Goal: Find specific page/section: Find specific page/section

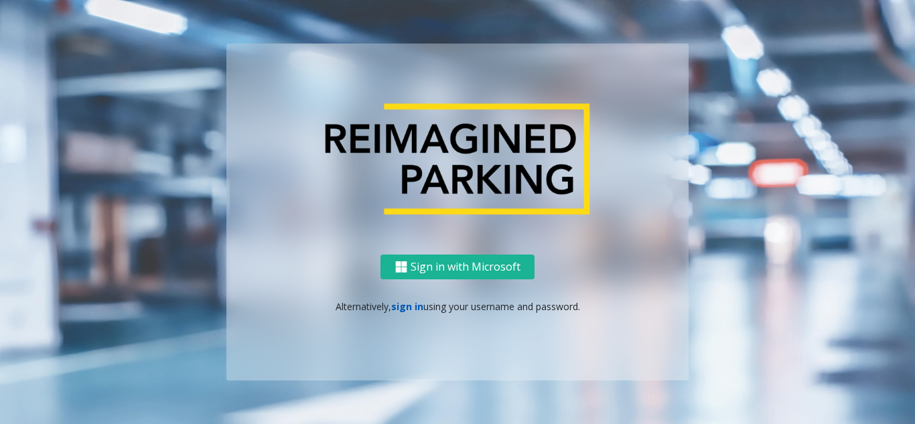
click at [393, 304] on link "sign in" at bounding box center [407, 306] width 32 height 13
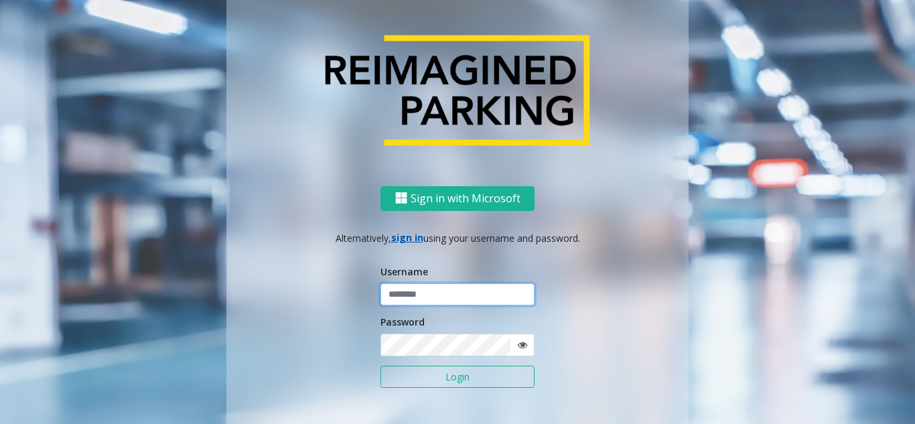
click at [393, 304] on input "text" at bounding box center [458, 294] width 154 height 23
paste input "*******"
type input "*******"
click at [433, 383] on button "Login" at bounding box center [458, 377] width 154 height 23
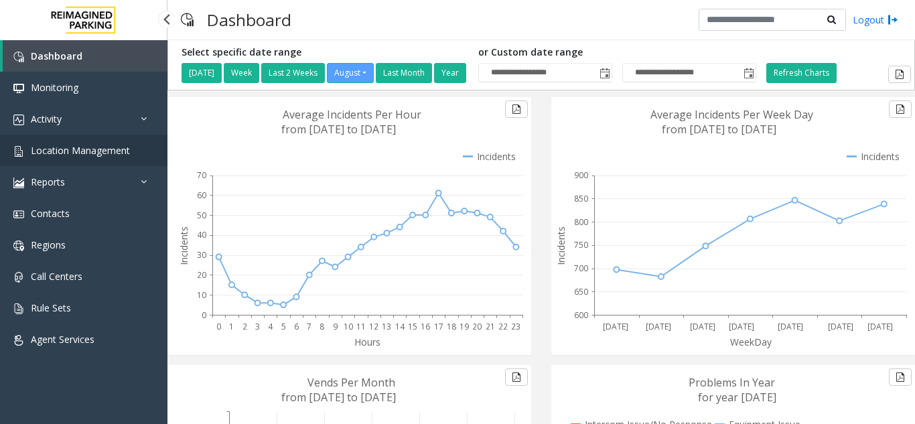
click at [82, 155] on span "Location Management" at bounding box center [80, 150] width 99 height 13
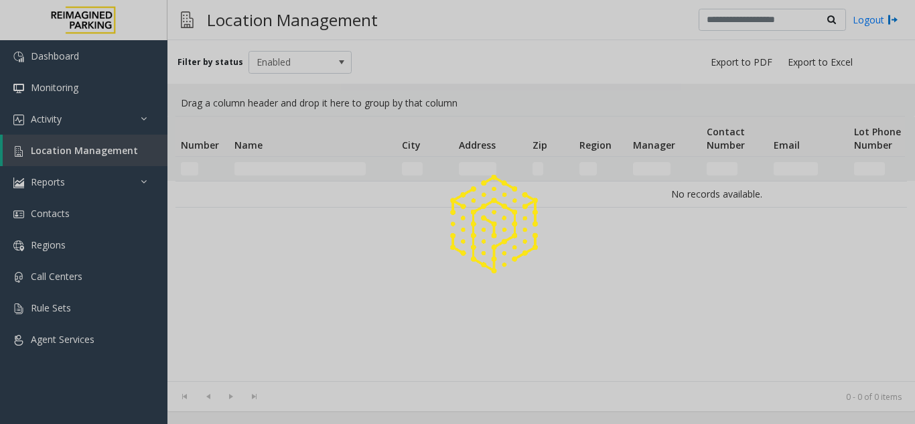
click at [82, 155] on div at bounding box center [457, 212] width 915 height 424
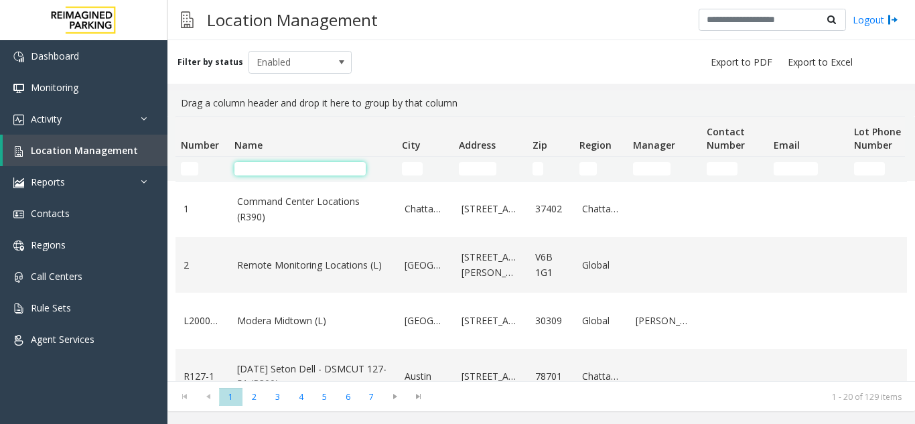
click at [287, 167] on input "Name Filter" at bounding box center [299, 168] width 131 height 13
click at [194, 172] on input "Number Filter" at bounding box center [189, 168] width 17 height 13
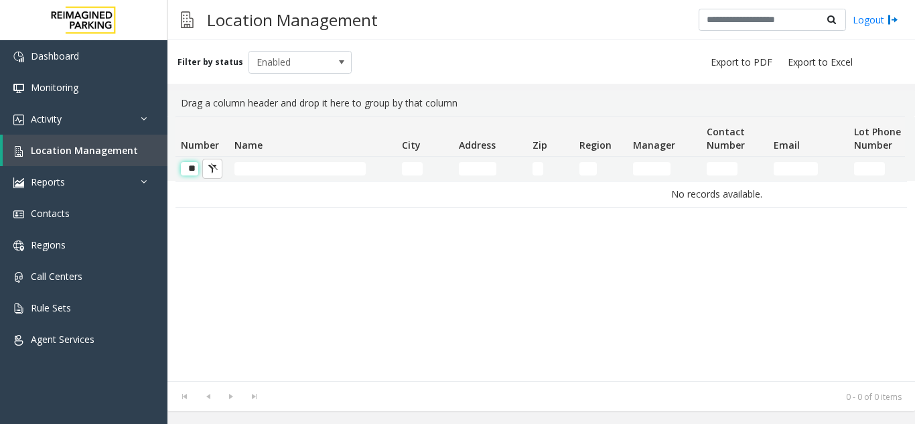
scroll to position [0, 1]
type input "*"
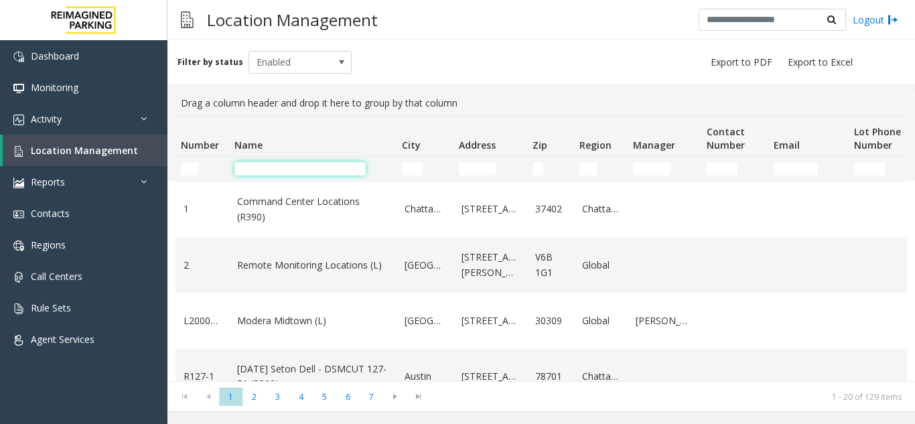
click at [293, 175] on input "Name Filter" at bounding box center [299, 168] width 131 height 13
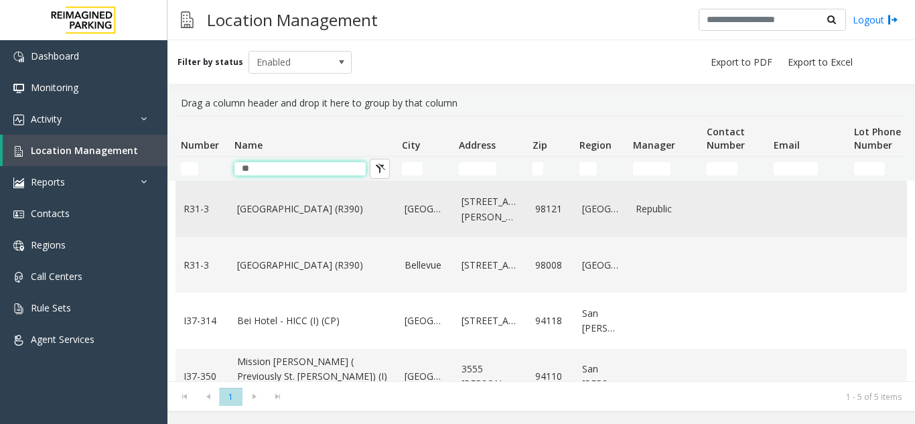
type input "**"
click at [298, 217] on td "[GEOGRAPHIC_DATA] (R390)" at bounding box center [312, 210] width 167 height 56
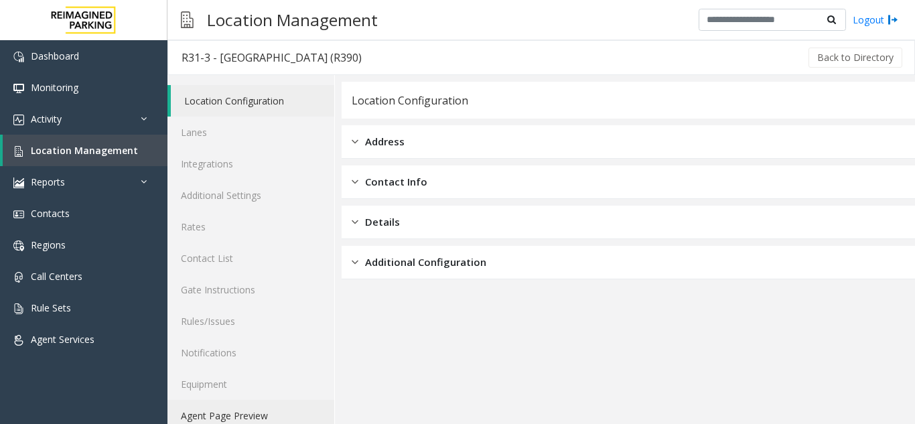
click at [267, 412] on link "Agent Page Preview" at bounding box center [250, 415] width 167 height 31
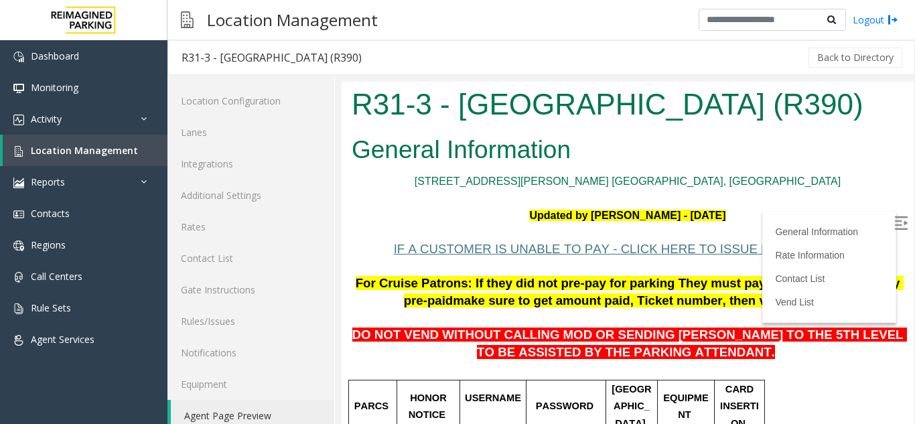
click at [894, 228] on img at bounding box center [900, 222] width 13 height 13
click at [113, 154] on span "Location Management" at bounding box center [84, 150] width 107 height 13
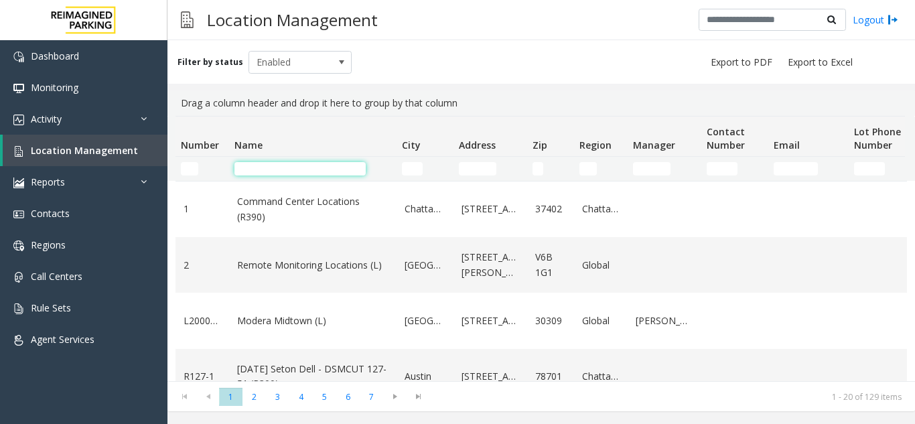
click at [265, 172] on input "Name Filter" at bounding box center [299, 168] width 131 height 13
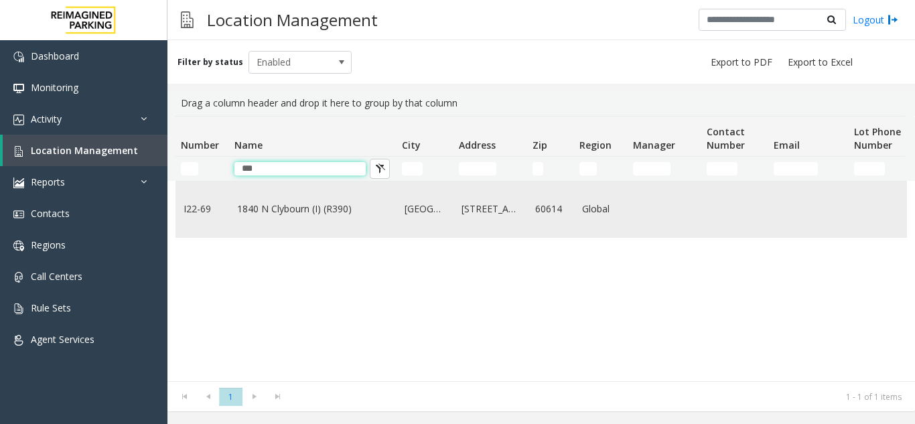
type input "***"
click at [255, 218] on td "1840 N Clybourn (I) (R390)" at bounding box center [312, 210] width 167 height 56
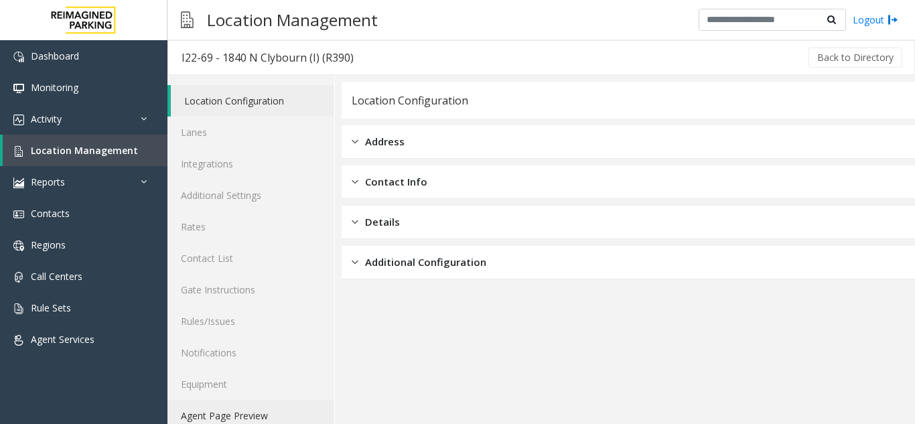
click at [239, 415] on link "Agent Page Preview" at bounding box center [250, 415] width 167 height 31
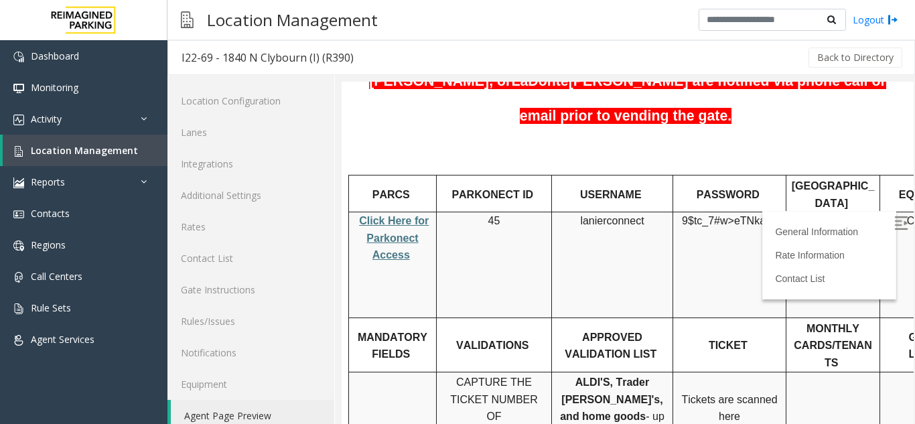
scroll to position [268, 0]
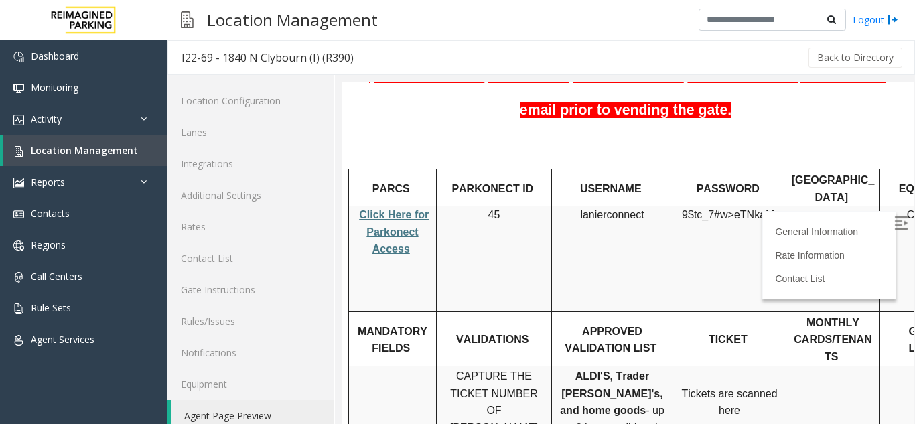
click at [894, 222] on img at bounding box center [900, 222] width 13 height 13
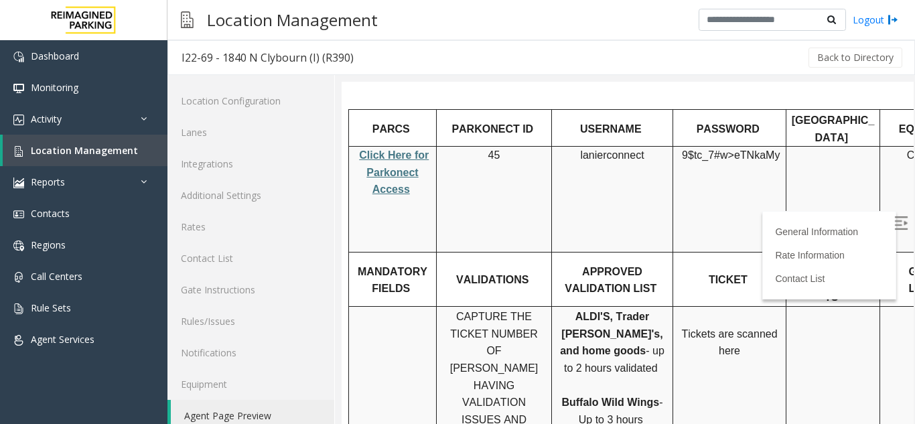
scroll to position [335, 0]
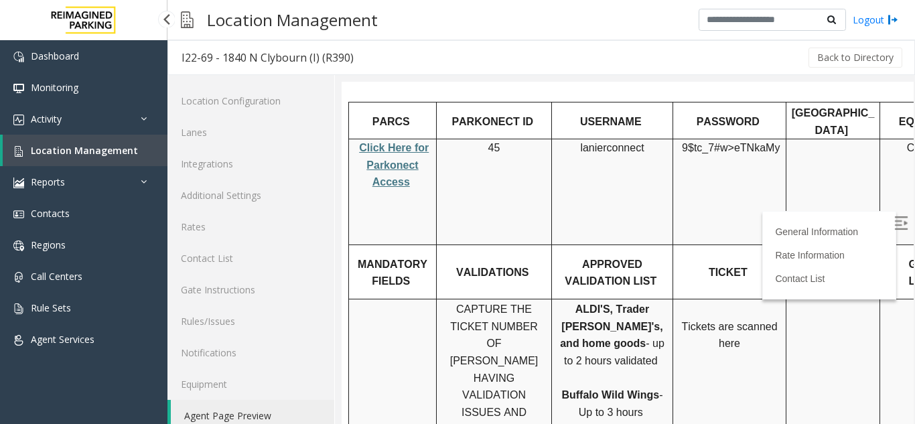
click at [111, 154] on span "Location Management" at bounding box center [84, 150] width 107 height 13
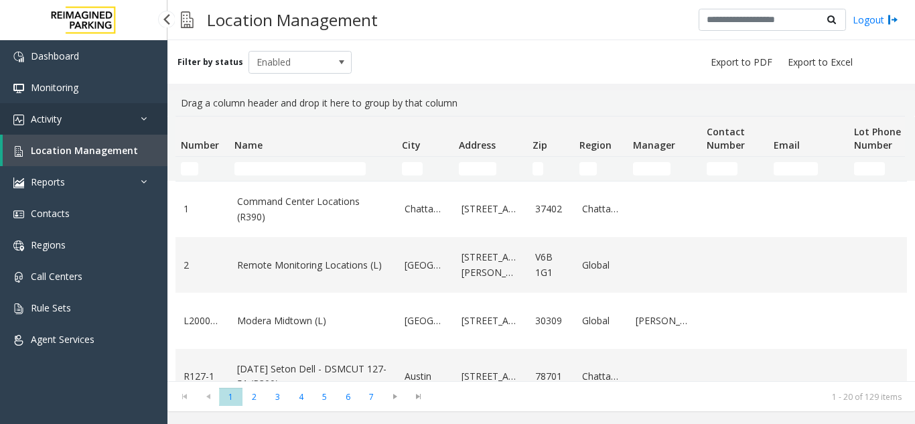
click at [50, 125] on link "Activity" at bounding box center [83, 118] width 167 height 31
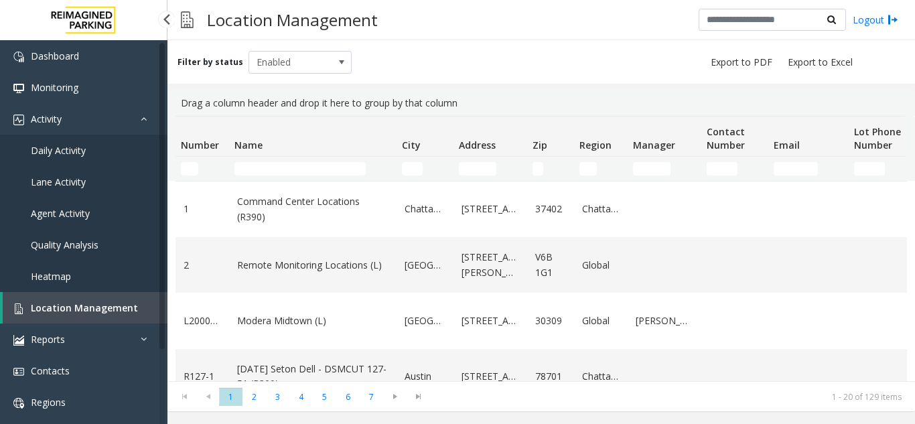
click at [52, 147] on span "Daily Activity" at bounding box center [58, 150] width 55 height 13
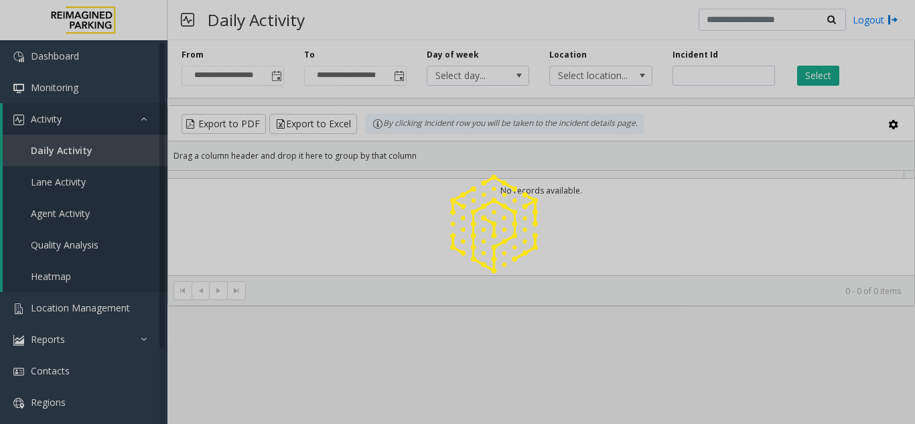
click at [705, 81] on div at bounding box center [457, 212] width 915 height 424
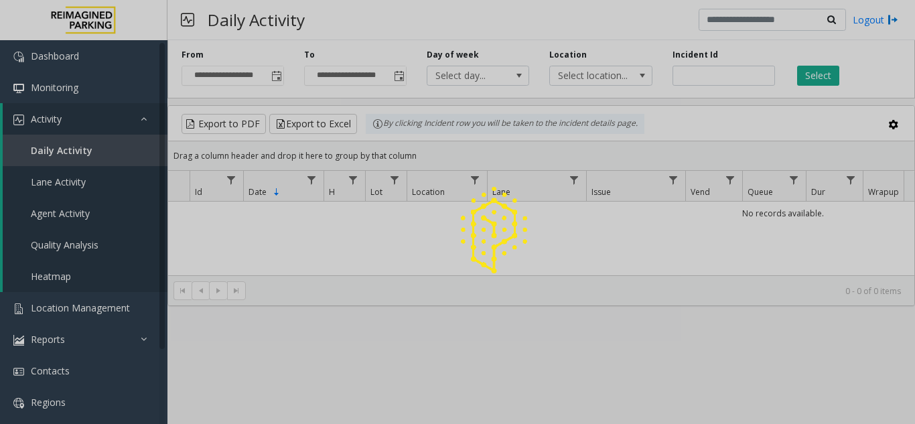
click at [705, 81] on div at bounding box center [457, 212] width 915 height 424
click at [705, 81] on input "number" at bounding box center [724, 76] width 103 height 20
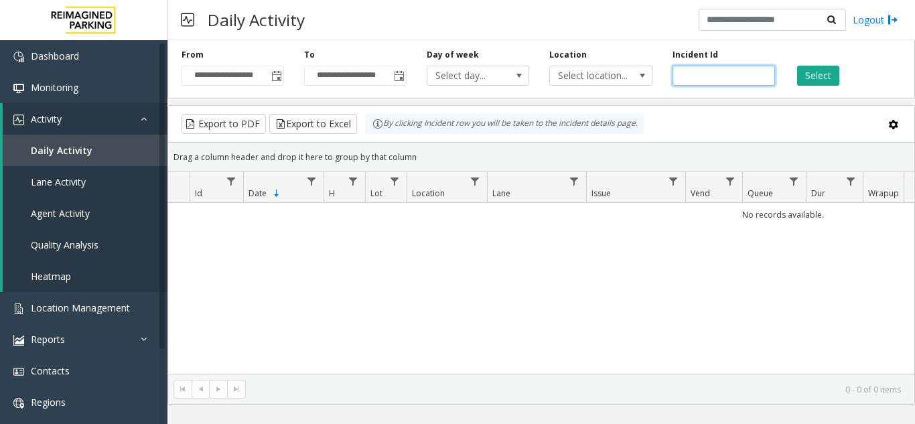
paste input "*******"
type input "*******"
click at [820, 74] on button "Select" at bounding box center [818, 76] width 42 height 20
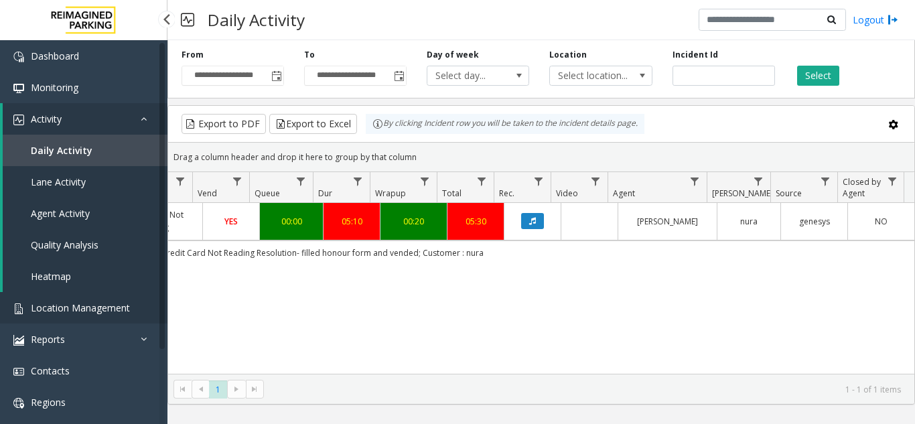
click at [72, 311] on span "Location Management" at bounding box center [80, 307] width 99 height 13
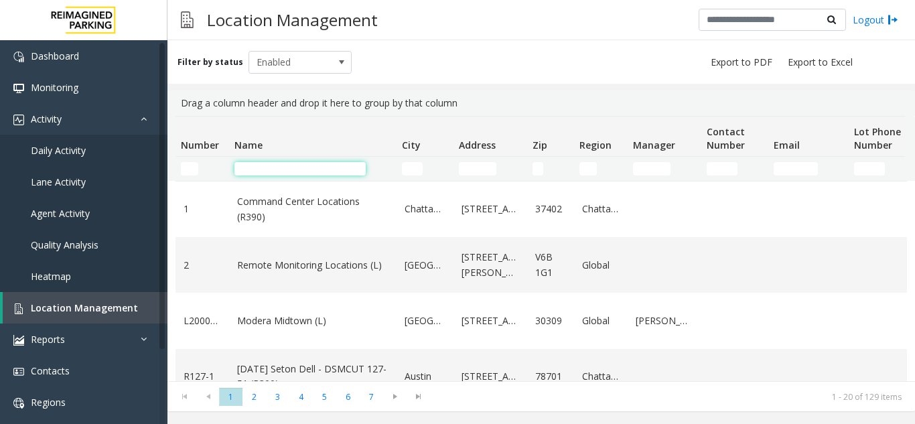
click at [280, 170] on input "Name Filter" at bounding box center [299, 168] width 131 height 13
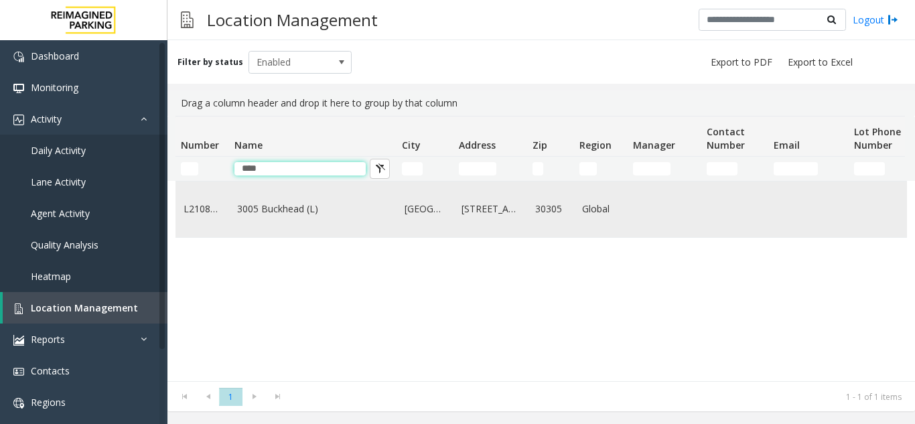
type input "****"
click at [251, 234] on td "3005 Buckhead (L)" at bounding box center [312, 210] width 167 height 56
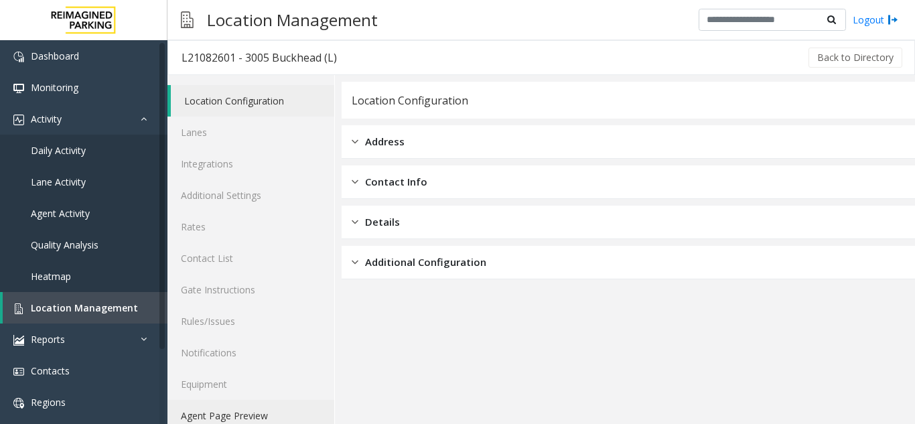
click at [263, 420] on link "Agent Page Preview" at bounding box center [250, 415] width 167 height 31
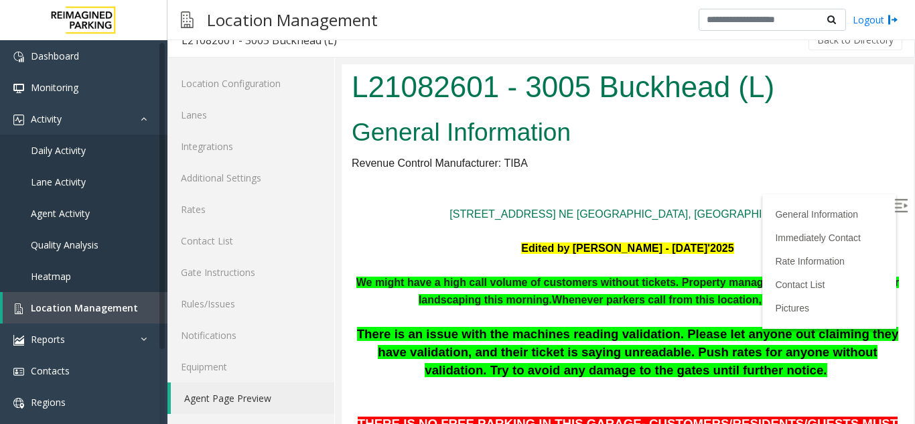
click at [894, 206] on img at bounding box center [900, 205] width 13 height 13
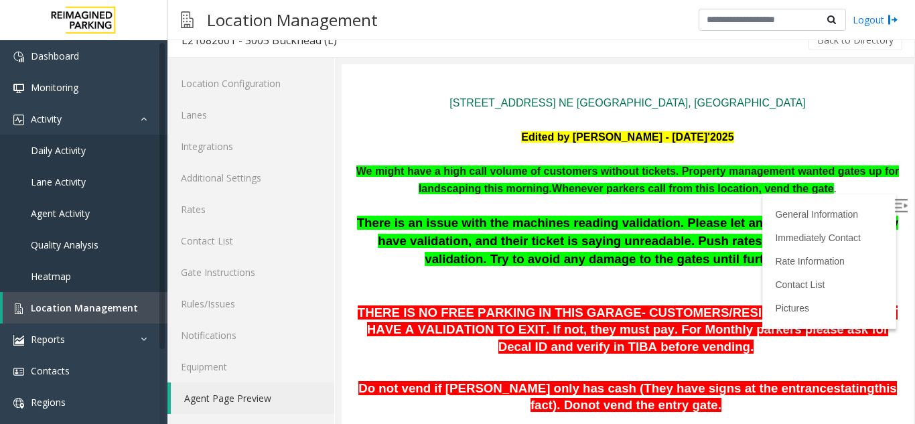
scroll to position [67, 0]
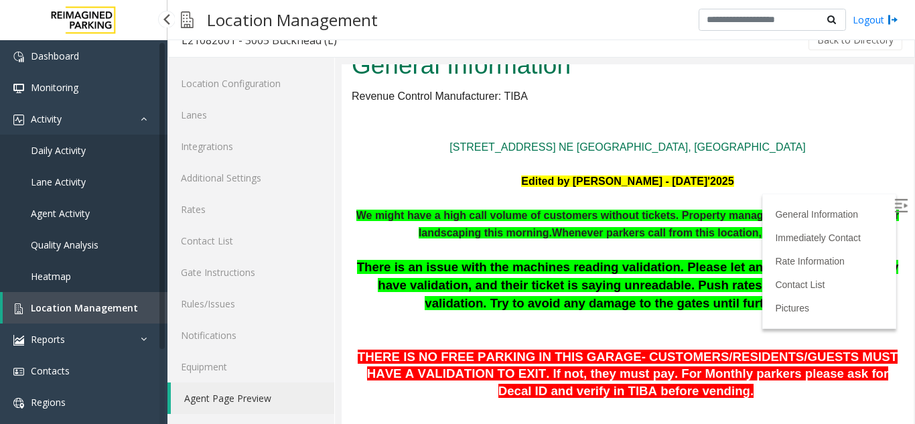
click at [73, 312] on span "Location Management" at bounding box center [84, 307] width 107 height 13
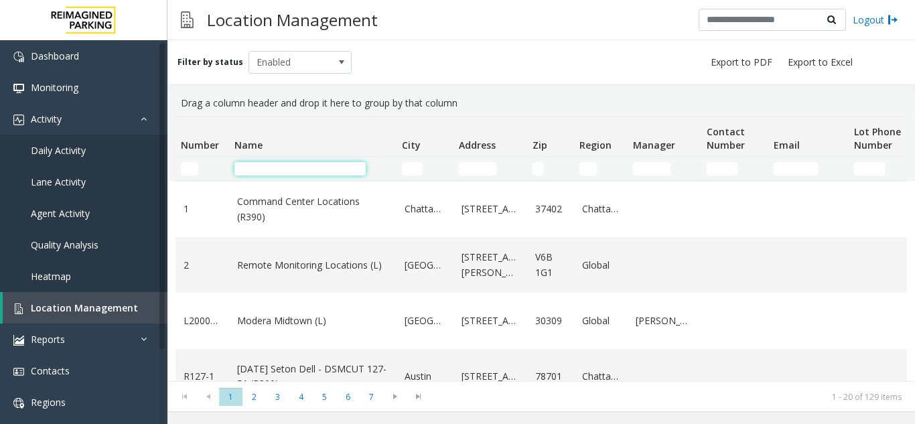
click at [276, 170] on input "Name Filter" at bounding box center [299, 168] width 131 height 13
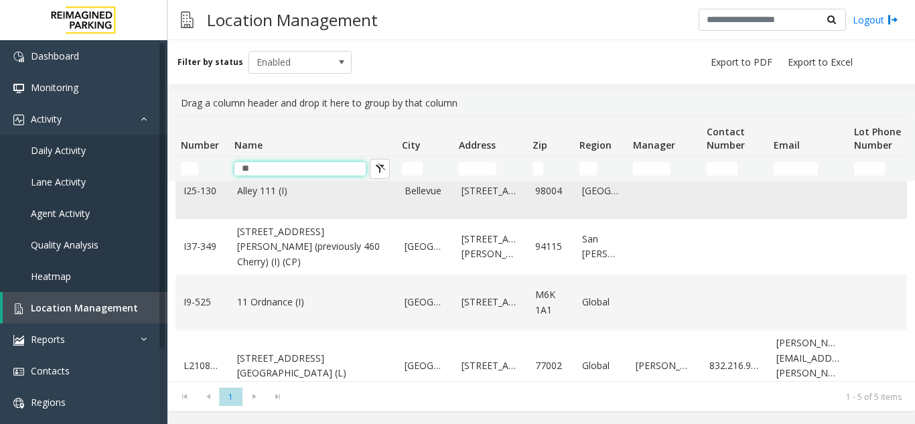
scroll to position [90, 0]
type input "**"
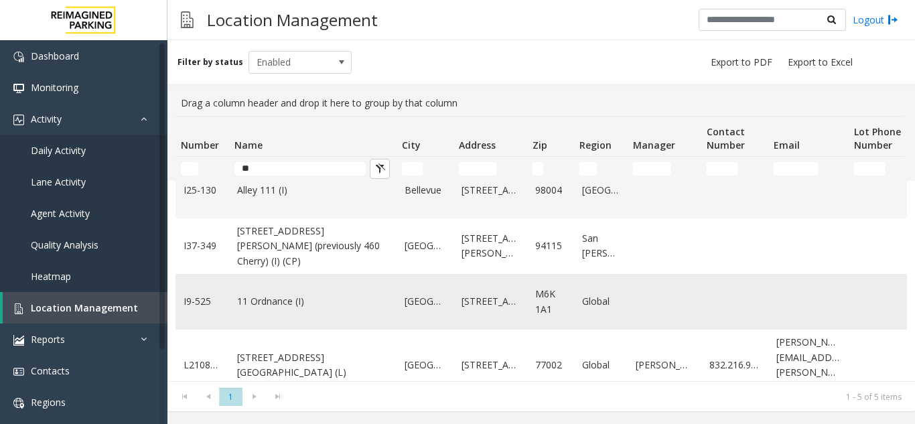
click at [293, 303] on td "11 Ordnance (I)" at bounding box center [312, 302] width 167 height 56
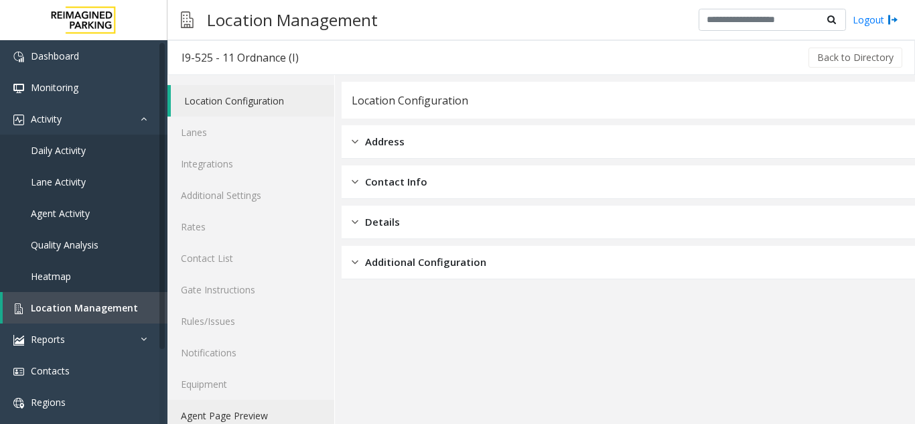
click at [263, 409] on link "Agent Page Preview" at bounding box center [250, 415] width 167 height 31
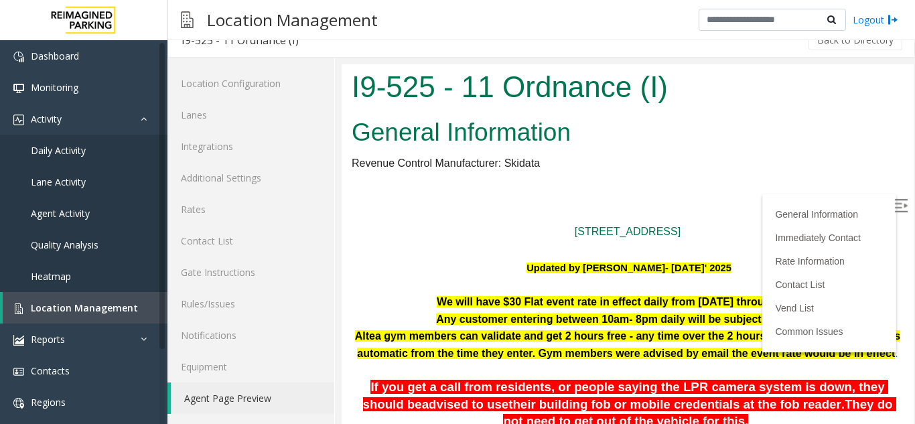
scroll to position [268, 0]
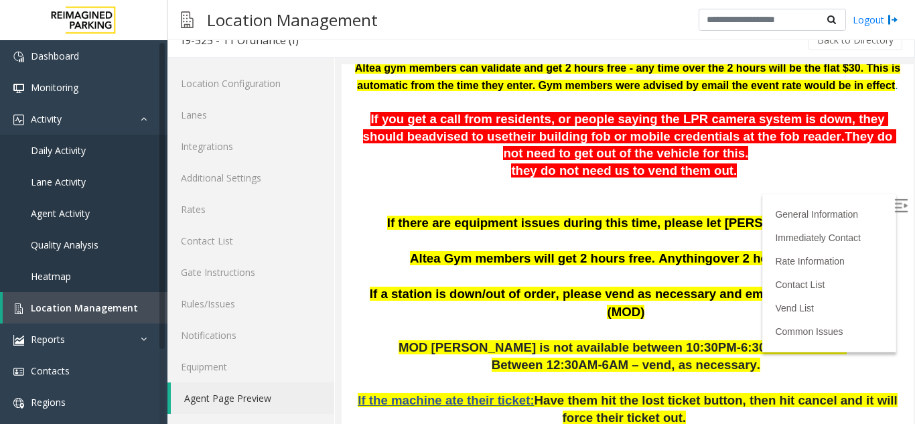
click at [894, 199] on img at bounding box center [900, 205] width 13 height 13
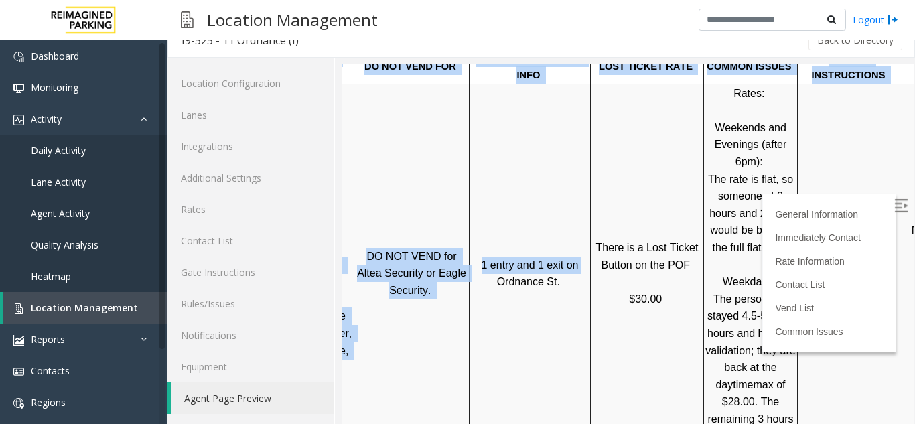
scroll to position [1340, 189]
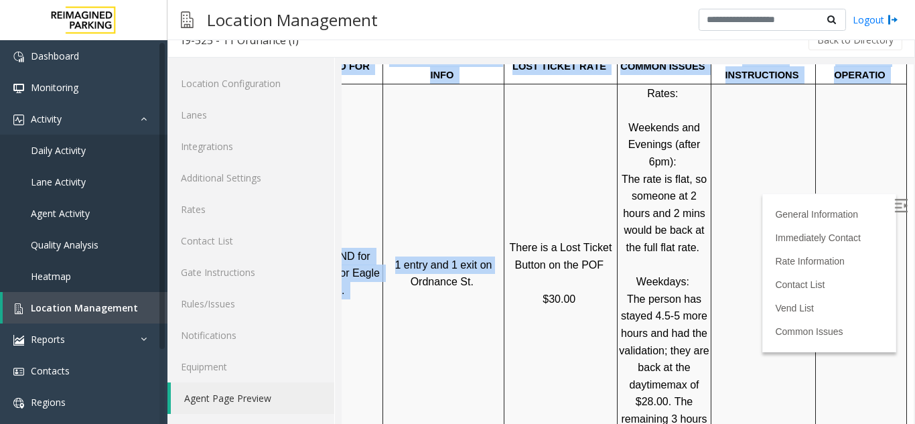
drag, startPoint x: 615, startPoint y: 256, endPoint x: 905, endPoint y: 239, distance: 290.6
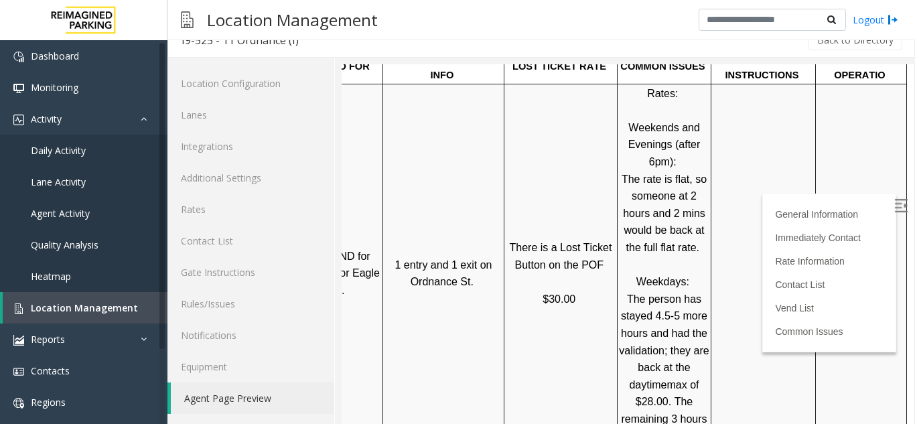
click at [762, 235] on td at bounding box center [764, 273] width 105 height 379
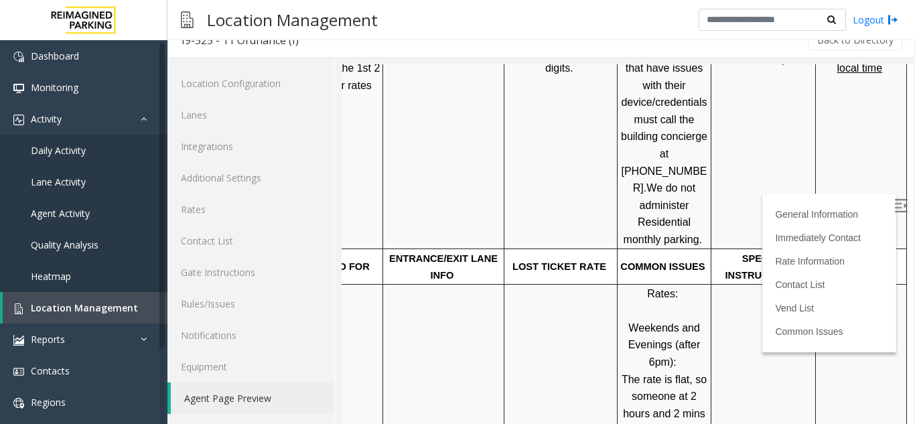
scroll to position [1139, 189]
click at [115, 309] on span "Location Management" at bounding box center [84, 307] width 107 height 13
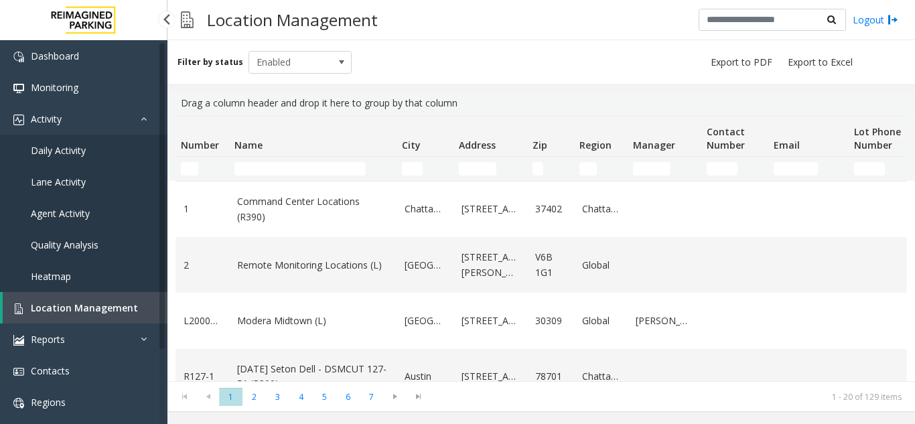
click at [124, 159] on link "Daily Activity" at bounding box center [83, 150] width 167 height 31
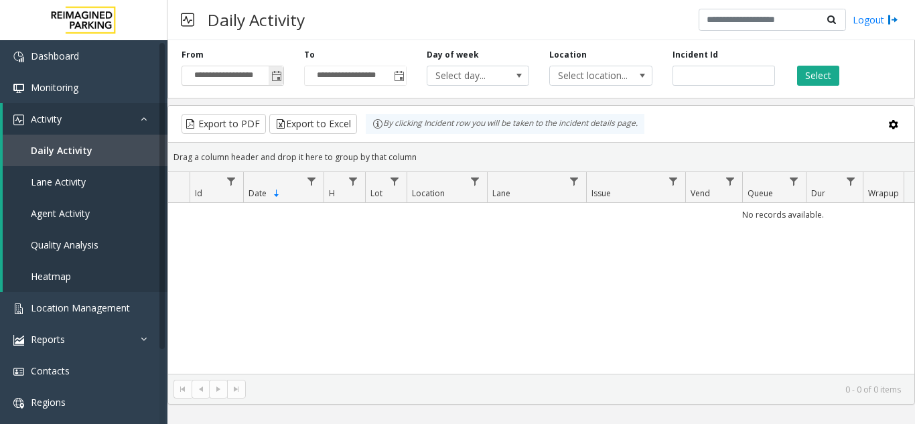
click at [278, 79] on span "Toggle popup" at bounding box center [276, 76] width 11 height 11
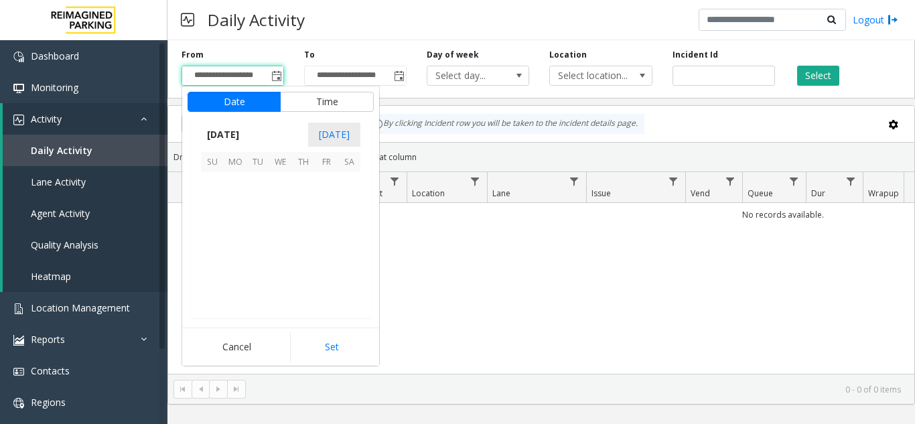
scroll to position [240295, 0]
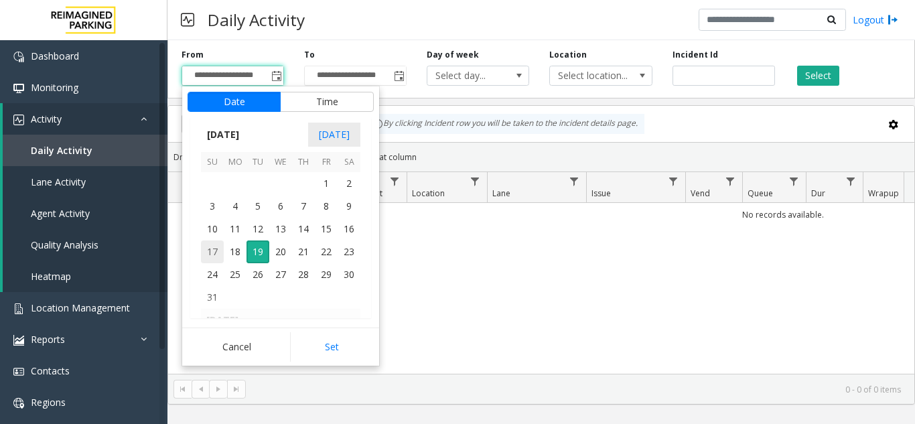
click at [204, 253] on span "17" at bounding box center [212, 252] width 23 height 23
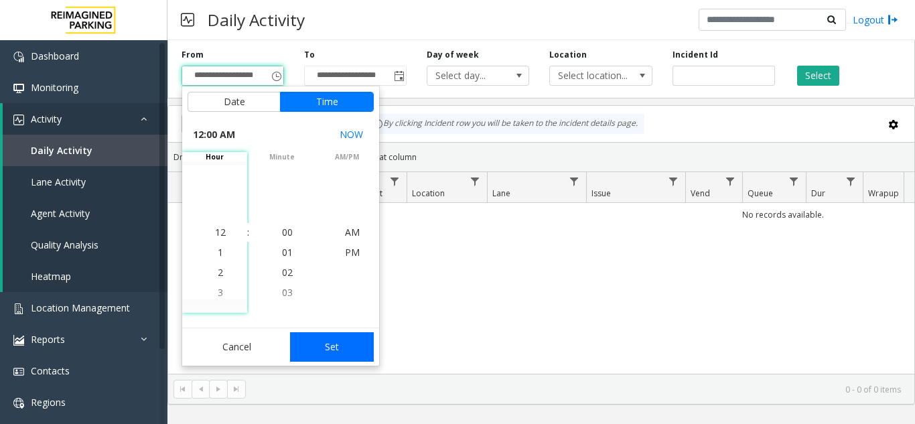
click at [333, 347] on button "Set" at bounding box center [332, 346] width 84 height 29
type input "**********"
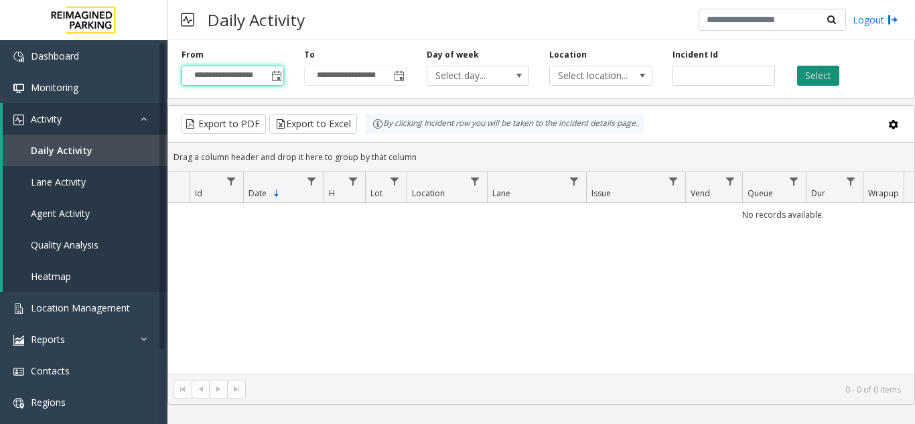
click at [818, 78] on button "Select" at bounding box center [818, 76] width 42 height 20
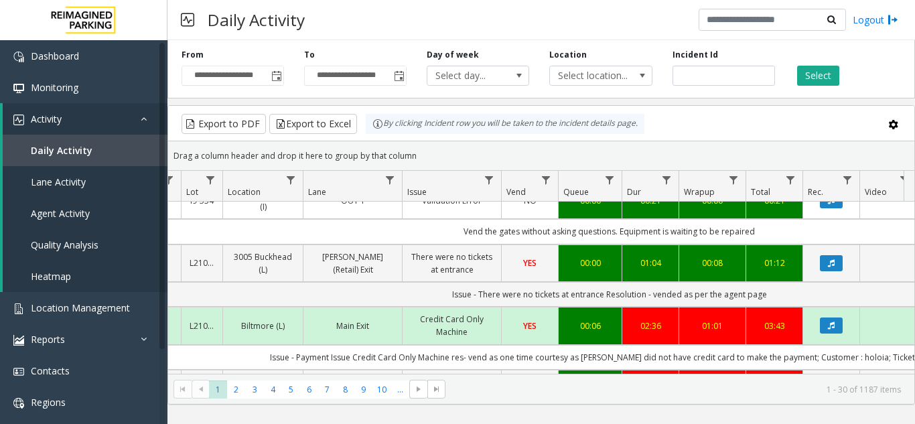
scroll to position [201, 184]
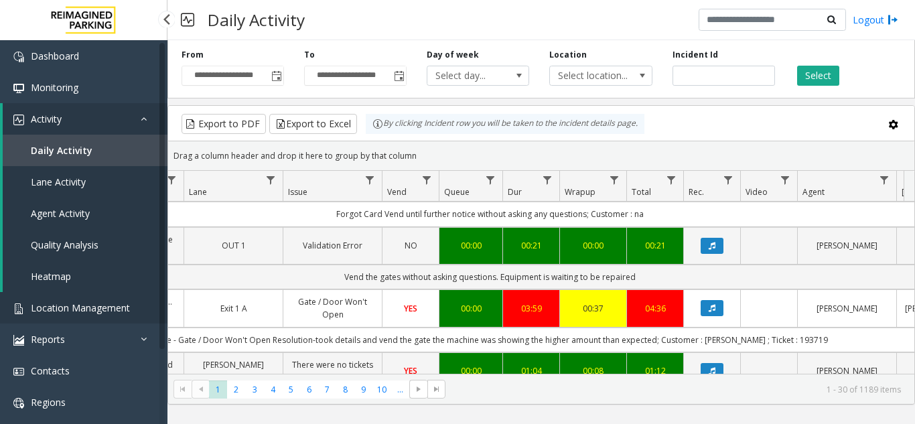
click at [105, 303] on span "Location Management" at bounding box center [80, 307] width 99 height 13
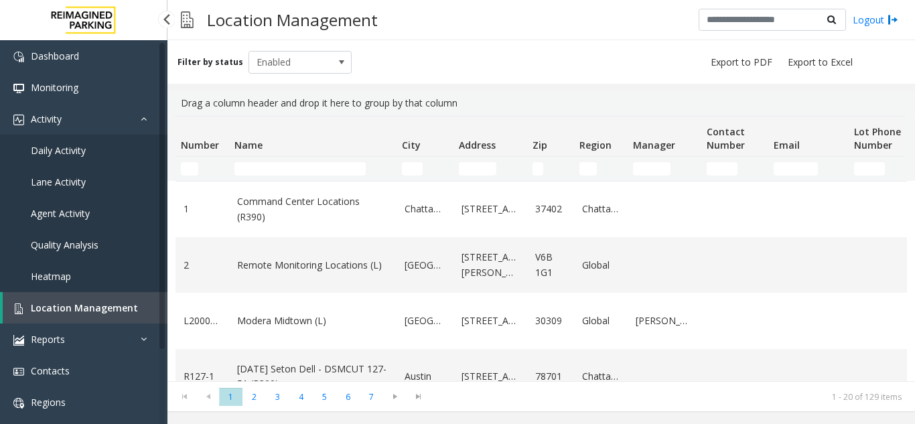
click at [80, 312] on span "Location Management" at bounding box center [84, 307] width 107 height 13
click at [83, 295] on link "Location Management" at bounding box center [85, 307] width 165 height 31
